Goal: Use online tool/utility

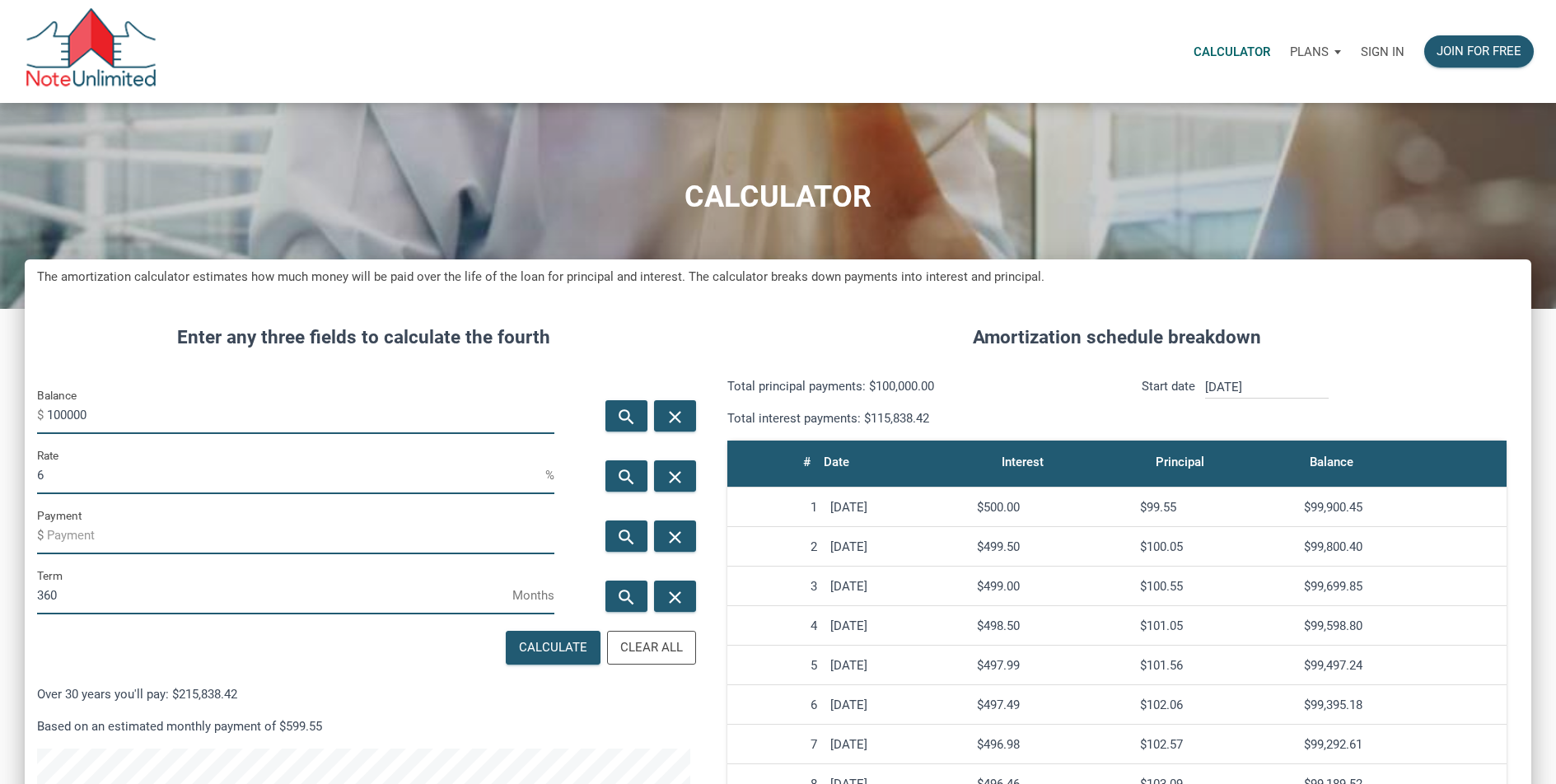
scroll to position [902, 1506]
click at [133, 422] on input "100000" at bounding box center [300, 415] width 507 height 37
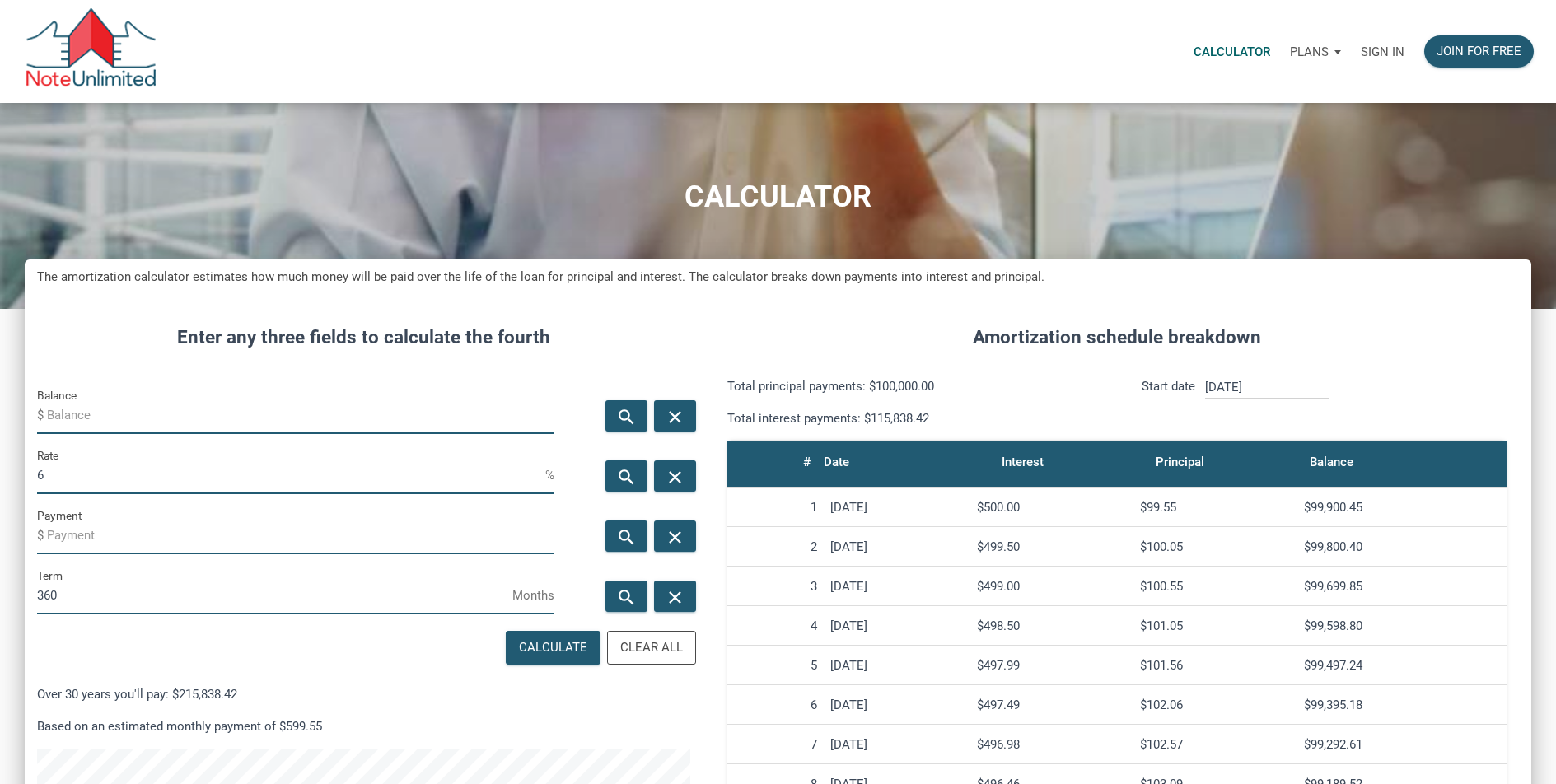
paste input "$1,575,000.00"
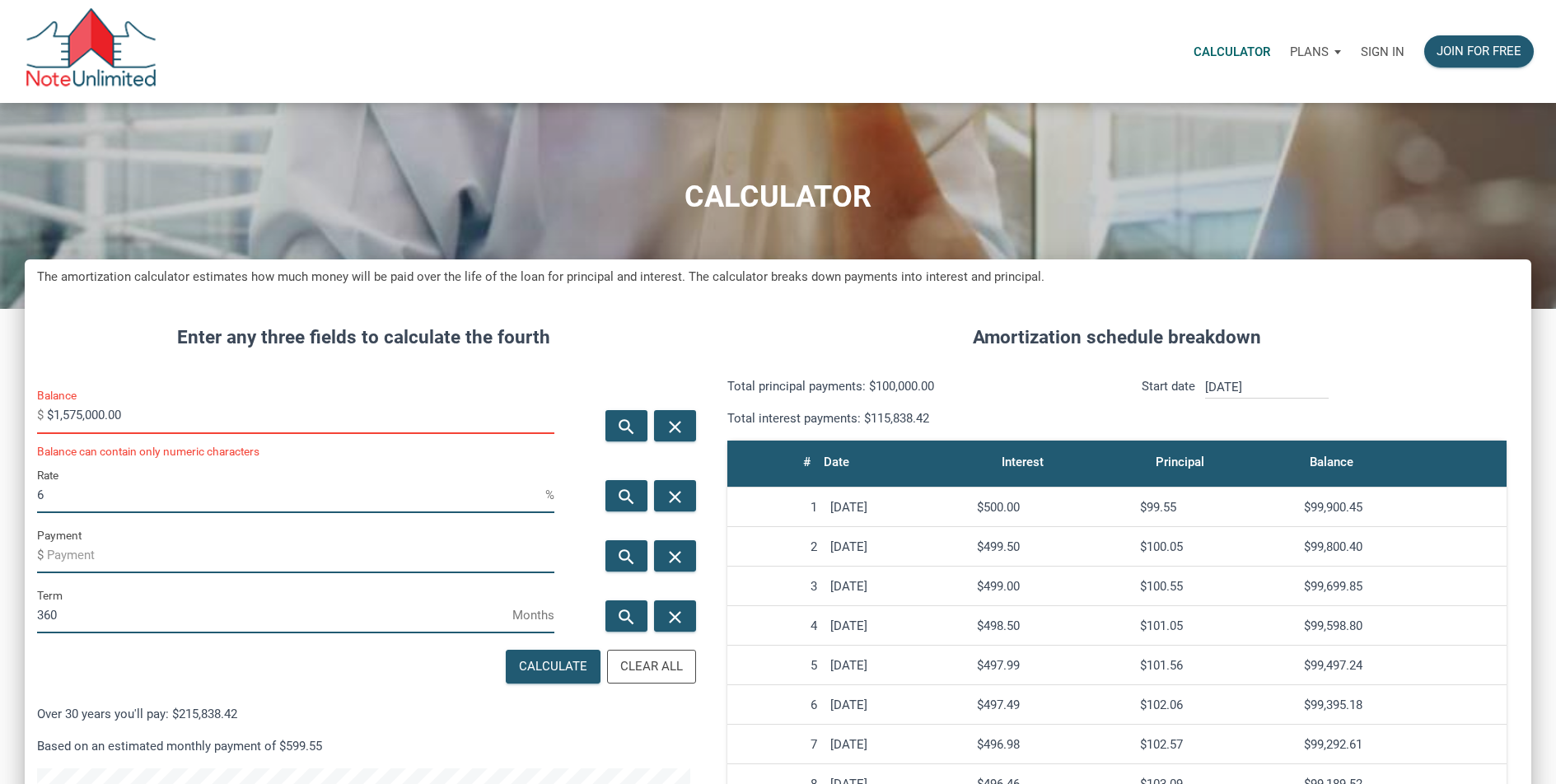
click at [52, 414] on input "$1,575,000.00" at bounding box center [300, 415] width 507 height 37
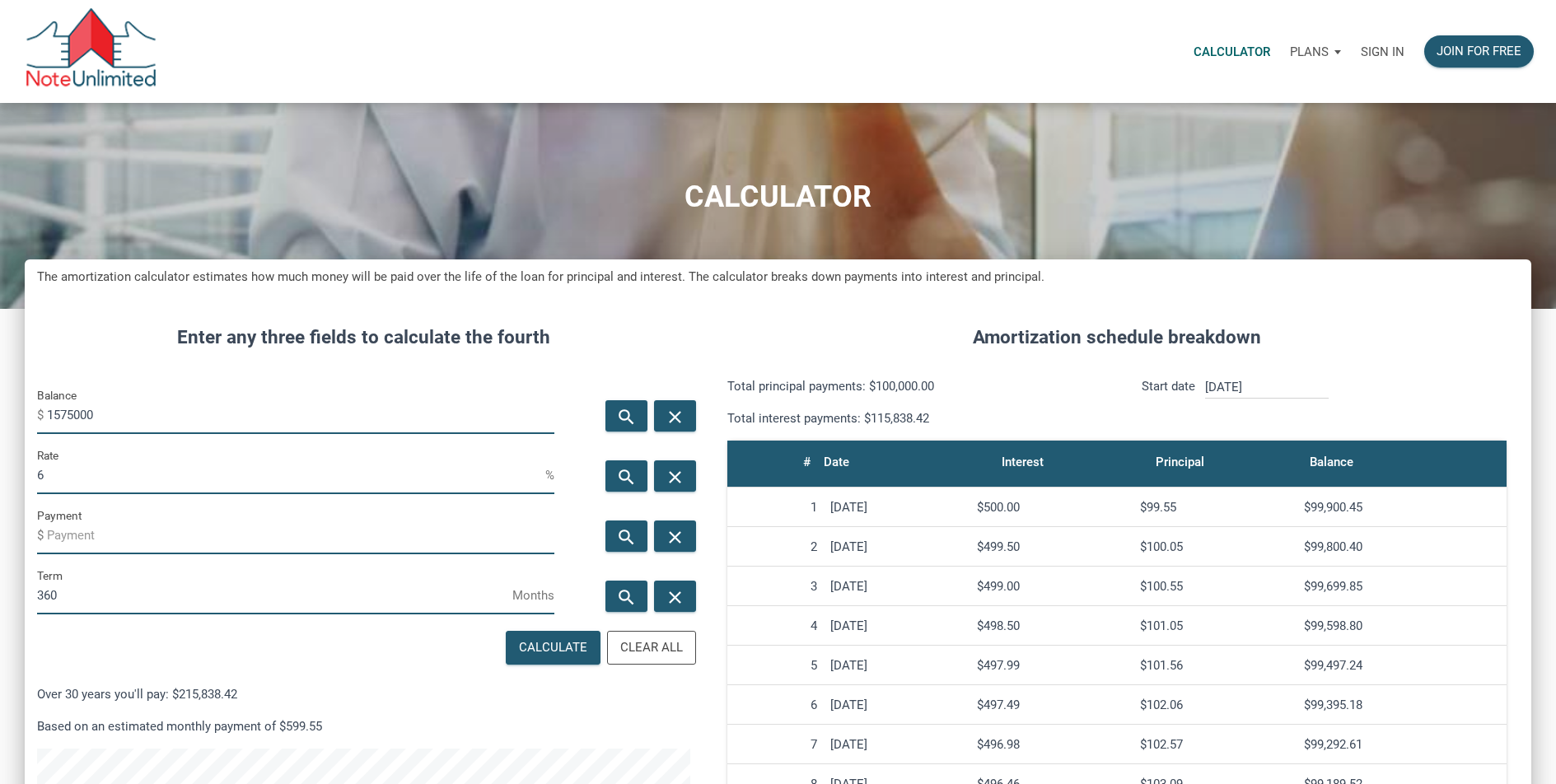
type input "1575000"
click at [183, 480] on input "6" at bounding box center [291, 475] width 508 height 37
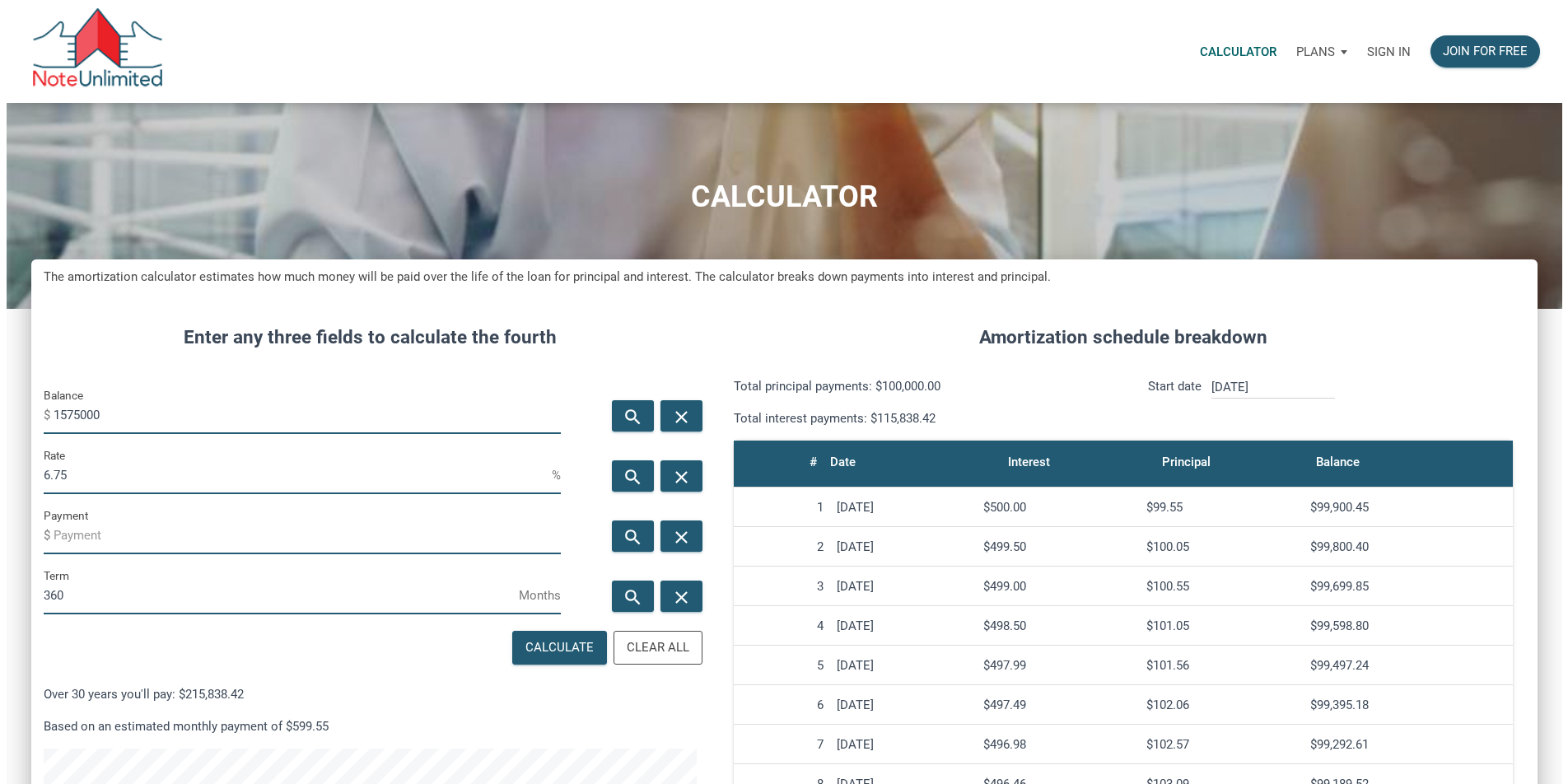
scroll to position [149, 0]
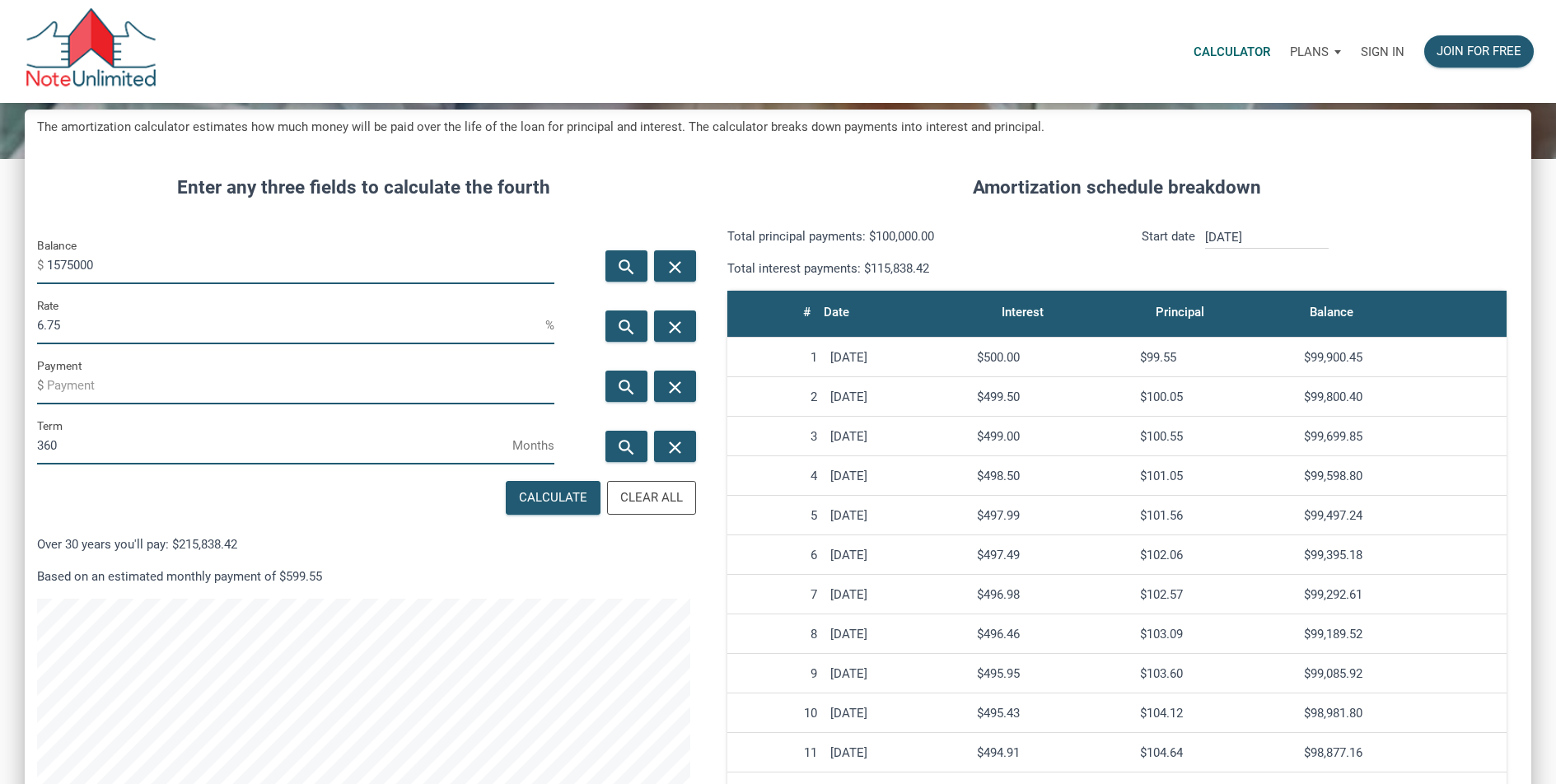
type input "6.75"
click at [187, 502] on div "Calculate Clear All Over 30 years you'll pay: $215,838.42 Based on an estimated…" at bounding box center [363, 745] width 678 height 536
click at [546, 500] on div "Calculate" at bounding box center [553, 497] width 69 height 19
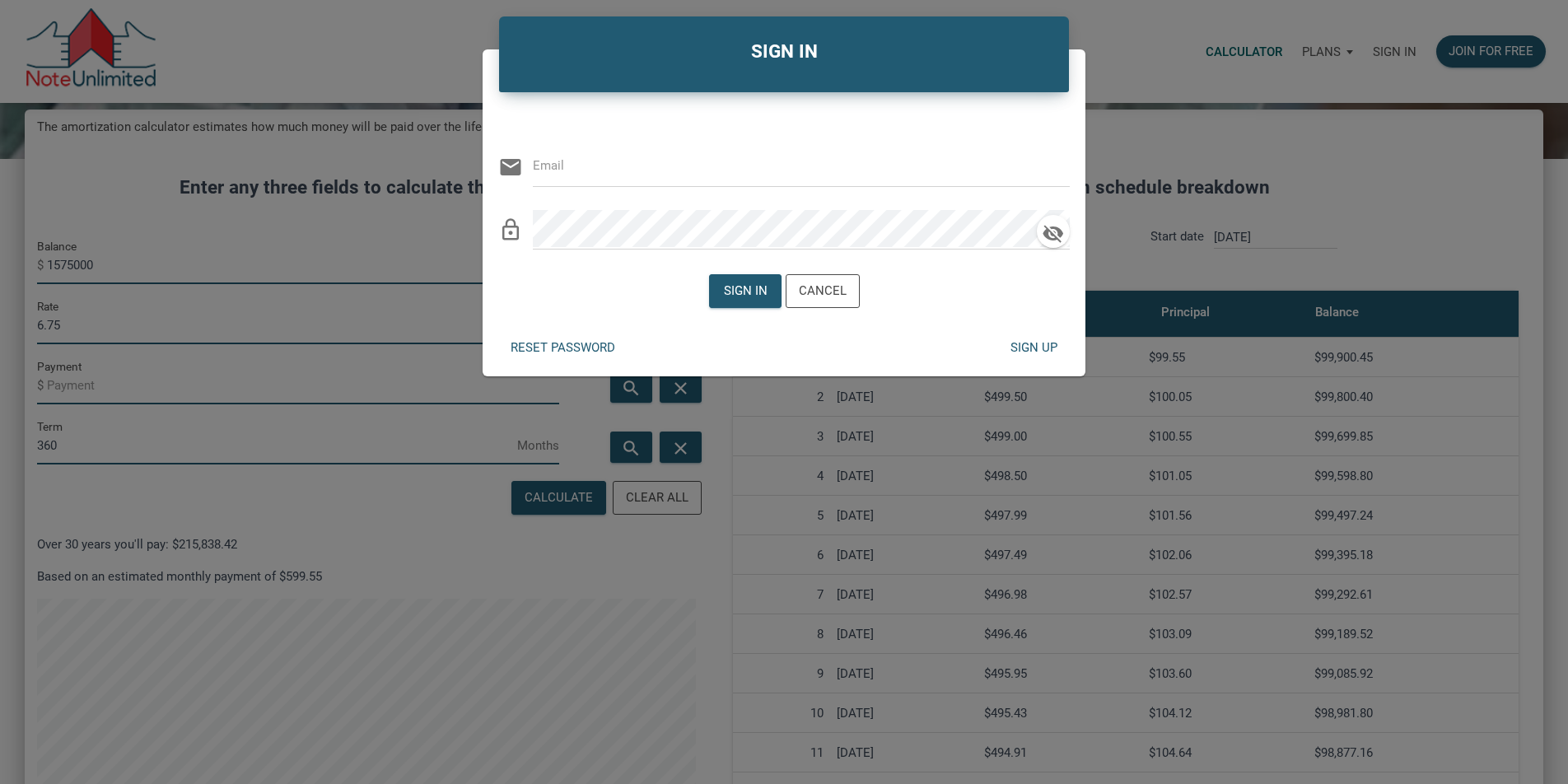
type input "[EMAIL_ADDRESS][DOMAIN_NAME]"
click at [733, 285] on div "Sign in" at bounding box center [745, 291] width 44 height 19
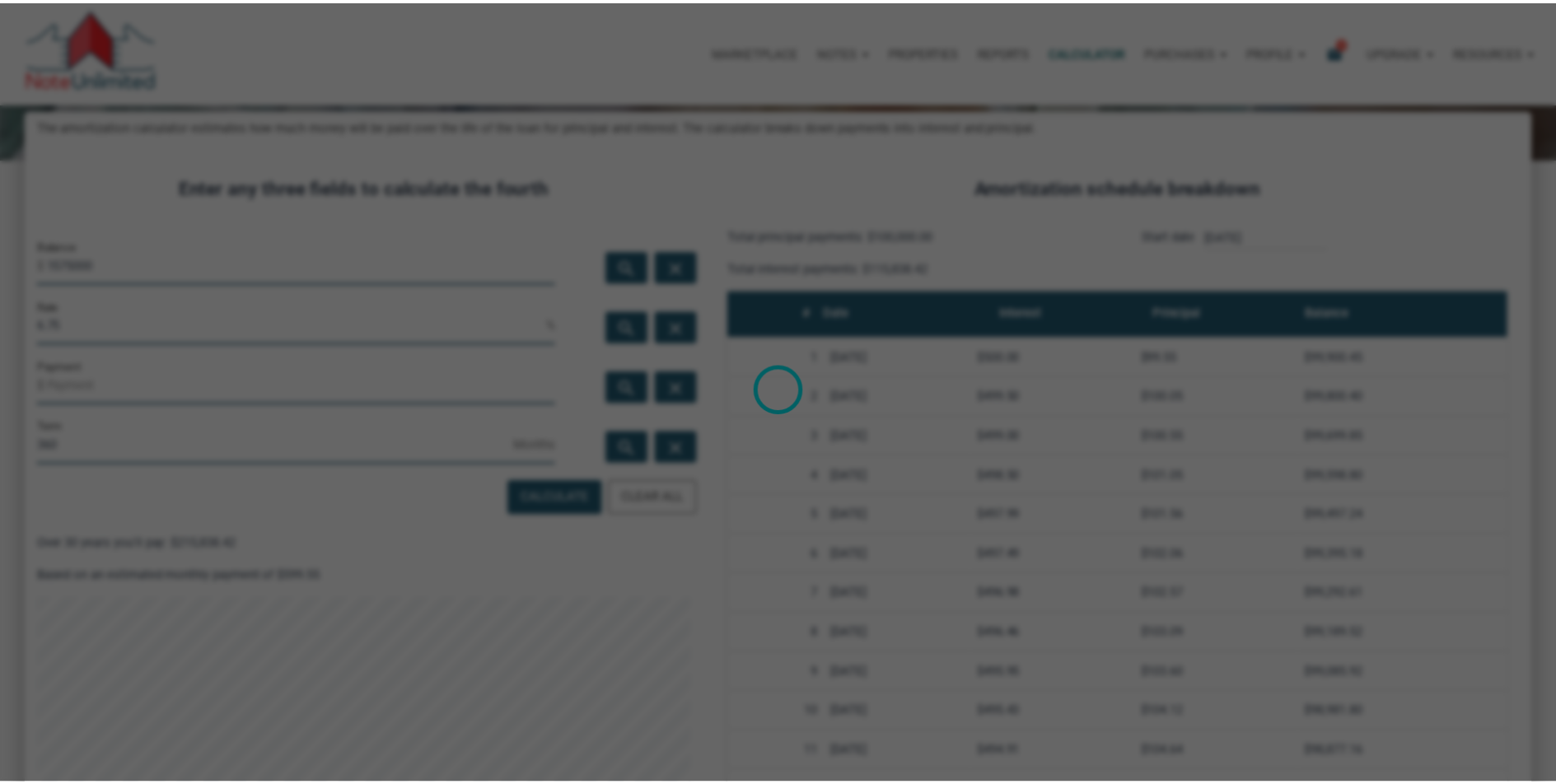
scroll to position [822349, 822188]
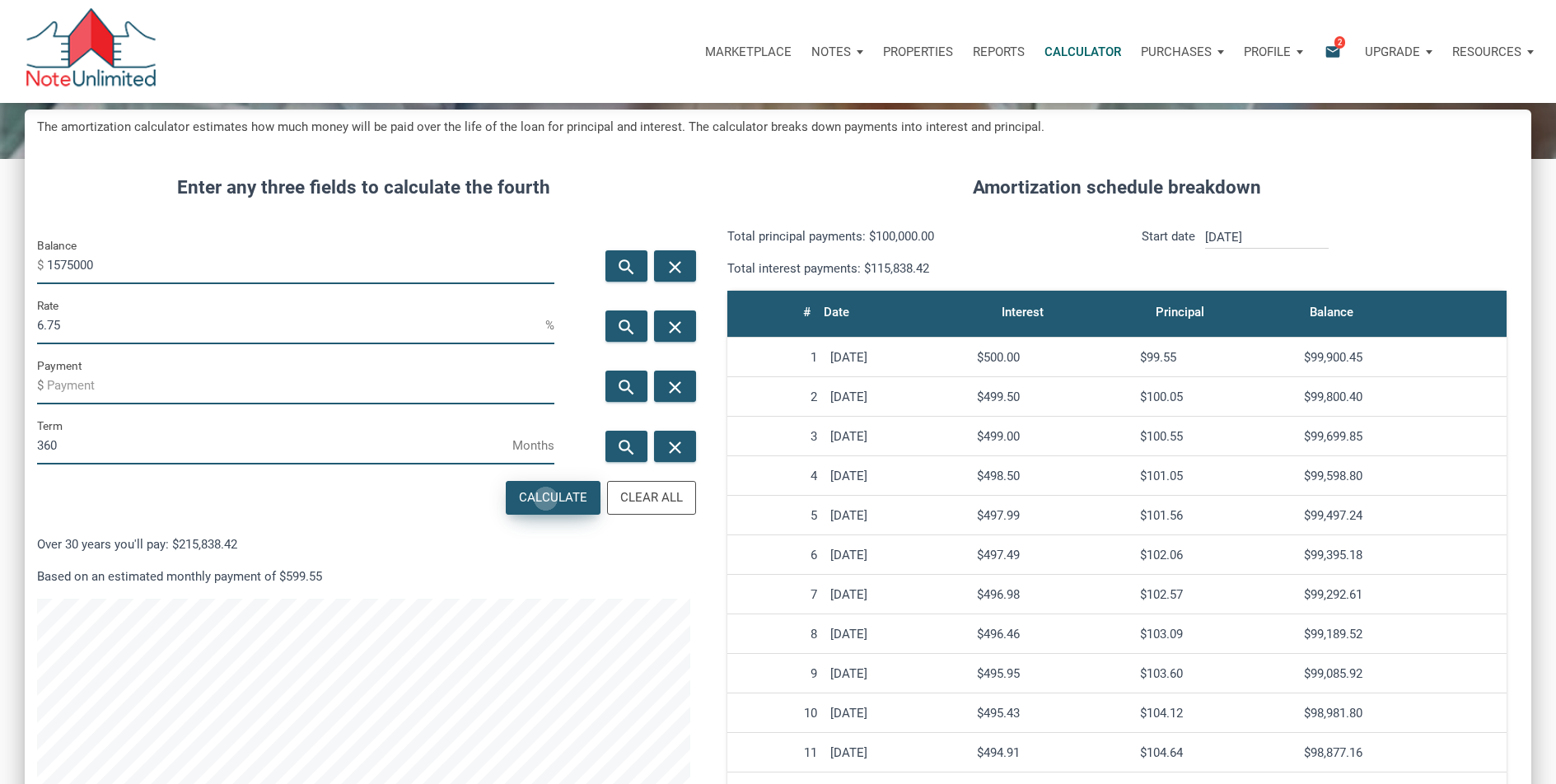
click at [548, 498] on div "Calculate" at bounding box center [553, 497] width 69 height 19
type input "-10215.42"
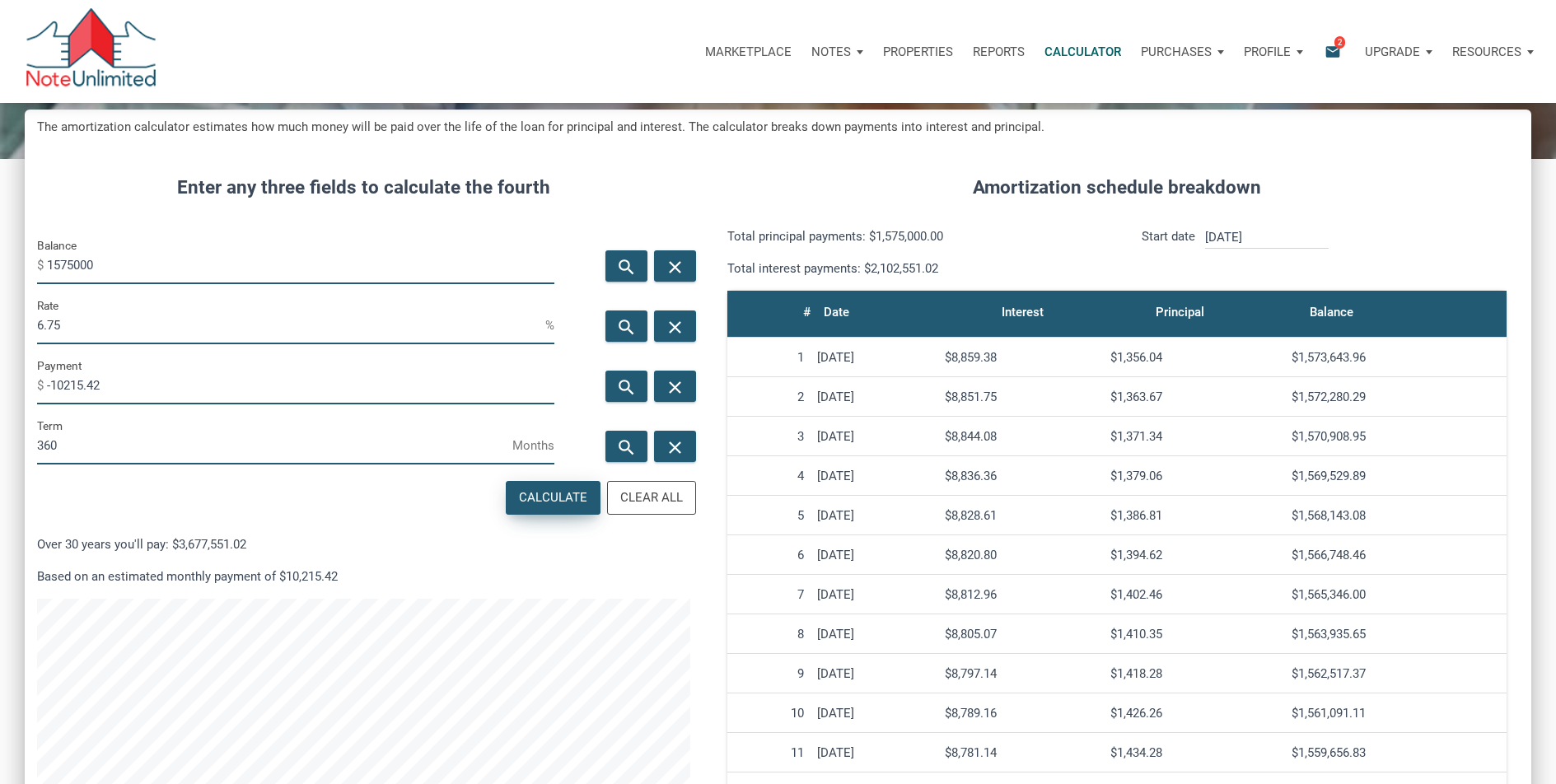
scroll to position [902, 1506]
